Goal: Task Accomplishment & Management: Use online tool/utility

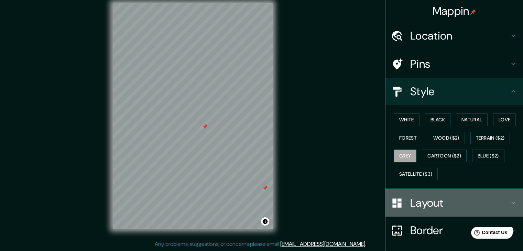
click at [410, 196] on h4 "Layout" at bounding box center [459, 203] width 99 height 14
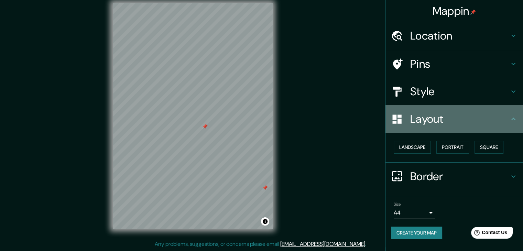
click at [415, 127] on div "Layout" at bounding box center [454, 119] width 138 height 28
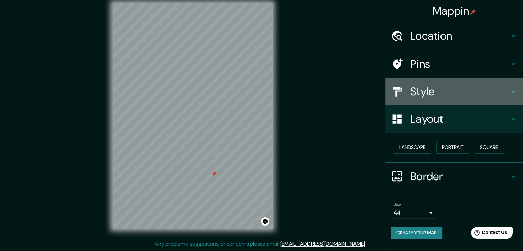
click at [410, 86] on div at bounding box center [400, 92] width 19 height 12
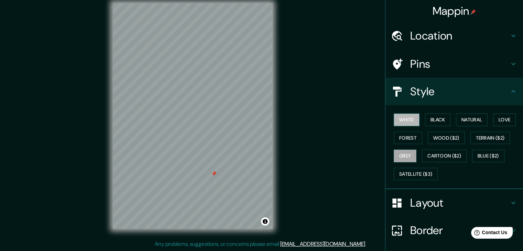
click at [402, 121] on button "White" at bounding box center [407, 119] width 26 height 13
click at [403, 140] on button "Forest" at bounding box center [408, 138] width 29 height 13
click at [401, 146] on div "White Black Natural Love Forest Wood ($2) Terrain ($2) Grey Cartoon ($2) Blue (…" at bounding box center [457, 147] width 132 height 72
click at [397, 156] on button "Grey" at bounding box center [405, 156] width 23 height 13
click at [437, 138] on button "Wood ($2)" at bounding box center [446, 138] width 37 height 13
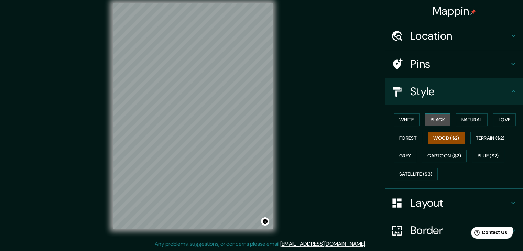
click at [436, 124] on button "Black" at bounding box center [438, 119] width 26 height 13
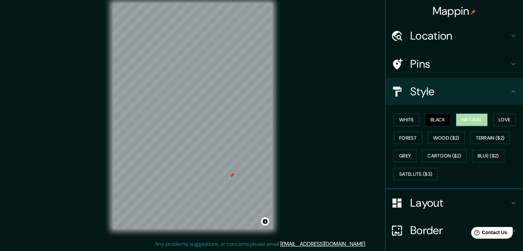
click at [482, 117] on button "Natural" at bounding box center [472, 119] width 32 height 13
click at [494, 116] on button "Love" at bounding box center [504, 119] width 23 height 13
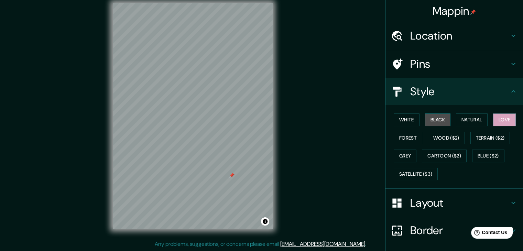
click at [439, 116] on button "Black" at bounding box center [438, 119] width 26 height 13
click at [412, 114] on button "White" at bounding box center [407, 119] width 26 height 13
click at [406, 130] on div "White Black Natural Love Forest Wood ($2) Terrain ($2) Grey Cartoon ($2) Blue (…" at bounding box center [457, 147] width 132 height 72
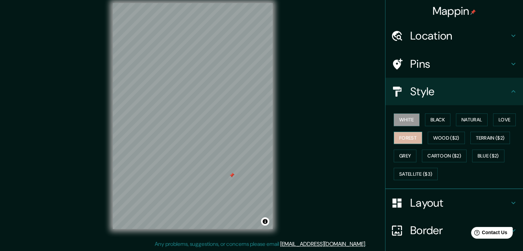
click at [406, 135] on button "Forest" at bounding box center [408, 138] width 29 height 13
click at [405, 149] on div "White Black Natural Love Forest Wood ($2) Terrain ($2) Grey Cartoon ($2) Blue (…" at bounding box center [457, 147] width 132 height 72
click at [405, 153] on button "Grey" at bounding box center [405, 156] width 23 height 13
drag, startPoint x: 224, startPoint y: 131, endPoint x: 230, endPoint y: 150, distance: 20.1
click at [230, 150] on div at bounding box center [229, 149] width 6 height 6
